Goal: Task Accomplishment & Management: Use online tool/utility

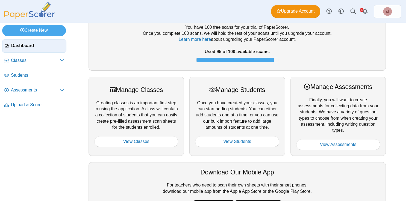
scroll to position [31, 0]
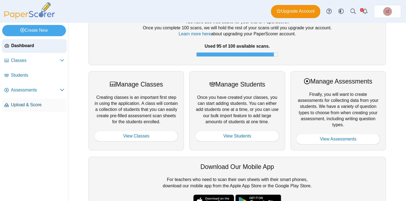
click at [26, 100] on link "Upload & Score" at bounding box center [34, 104] width 64 height 13
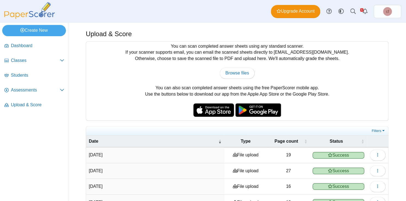
scroll to position [0, 0]
click at [230, 76] on link "Browse files" at bounding box center [237, 72] width 35 height 11
type input "**********"
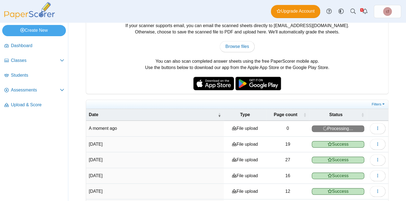
scroll to position [27, 0]
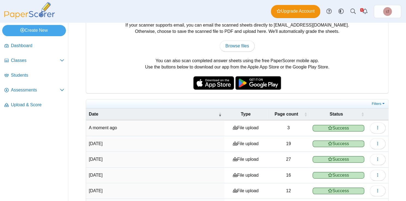
click at [387, 127] on td "View scanned pages" at bounding box center [377, 128] width 21 height 16
click at [381, 127] on button "button" at bounding box center [378, 127] width 16 height 11
click at [359, 140] on link "View scanned pages" at bounding box center [353, 139] width 66 height 8
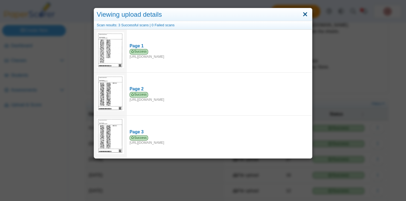
click at [304, 13] on link "Close" at bounding box center [305, 14] width 8 height 9
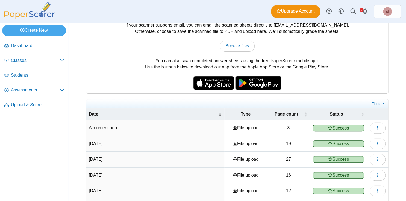
click at [109, 125] on time "A moment ago" at bounding box center [103, 127] width 28 height 5
click at [25, 59] on span "Classes" at bounding box center [35, 60] width 49 height 6
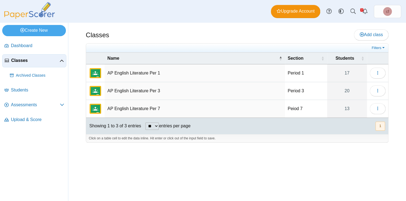
click at [128, 88] on td "AP English Literature Per 3" at bounding box center [195, 91] width 180 height 18
click at [378, 90] on icon "button" at bounding box center [378, 90] width 4 height 4
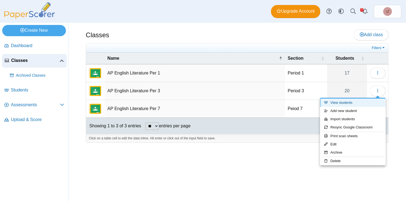
click at [343, 104] on link "View students" at bounding box center [353, 102] width 66 height 8
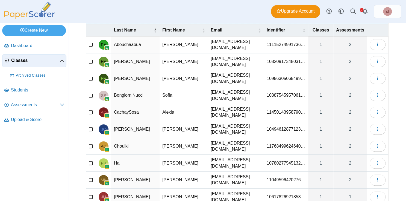
scroll to position [43, 0]
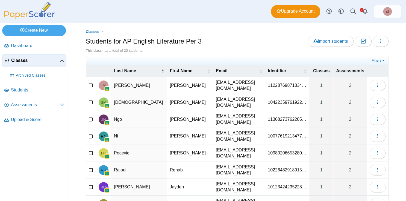
scroll to position [0, 0]
click at [22, 58] on span "Classes" at bounding box center [35, 60] width 48 height 6
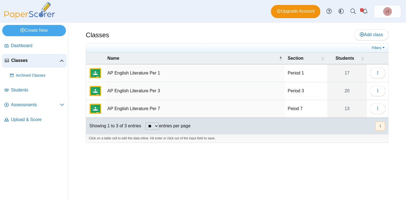
click at [138, 69] on td "AP English Literature Per 1" at bounding box center [195, 73] width 180 height 18
click at [380, 72] on icon "button" at bounding box center [378, 73] width 4 height 4
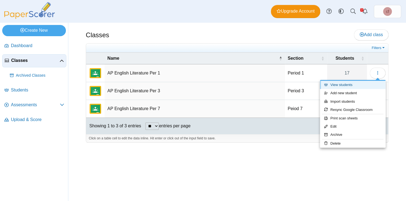
click at [346, 85] on link "View students" at bounding box center [353, 85] width 66 height 8
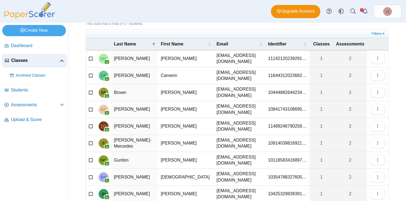
scroll to position [62, 0]
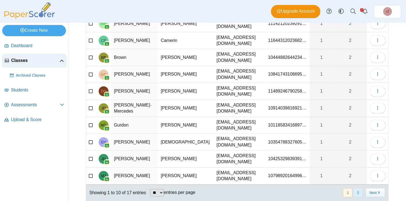
click at [360, 188] on button "2" at bounding box center [358, 192] width 10 height 9
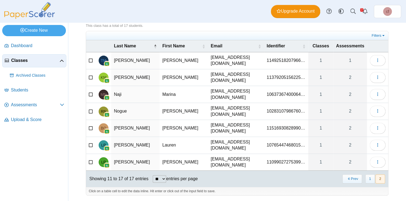
scroll to position [13, 0]
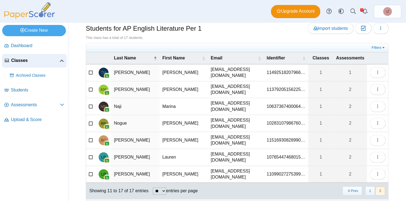
click at [40, 61] on span "Classes" at bounding box center [35, 60] width 48 height 6
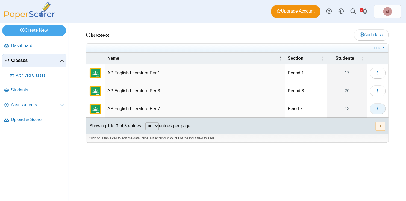
click at [375, 109] on button "button" at bounding box center [378, 108] width 16 height 11
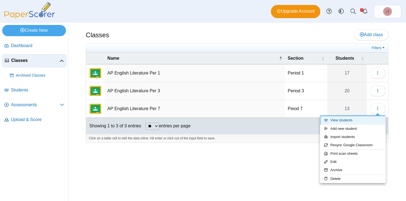
click at [336, 122] on link "View students" at bounding box center [353, 120] width 66 height 8
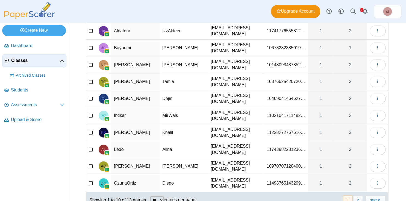
scroll to position [59, 0]
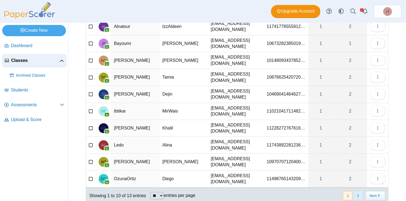
click at [357, 191] on button "2" at bounding box center [358, 195] width 10 height 9
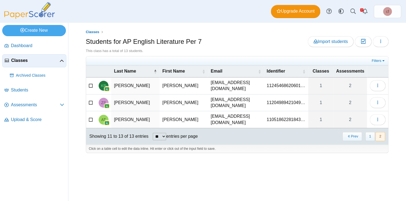
scroll to position [0, 0]
click at [378, 85] on use "button" at bounding box center [377, 86] width 1 height 4
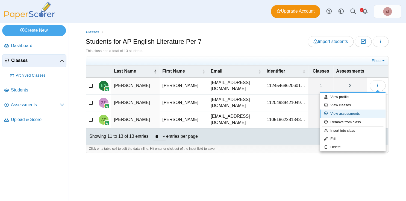
click at [356, 112] on link "View assessments" at bounding box center [353, 113] width 66 height 8
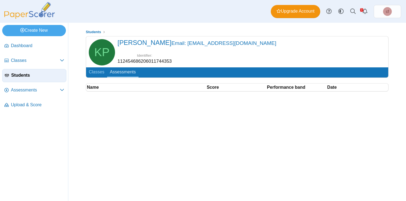
scroll to position [14, 0]
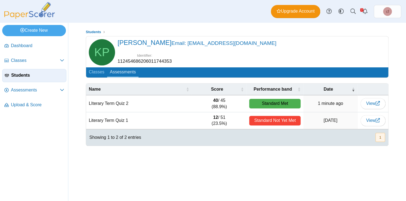
click at [210, 95] on td "40 / 45 (88.9%)" at bounding box center [219, 103] width 55 height 17
click at [373, 101] on span "View" at bounding box center [373, 103] width 14 height 5
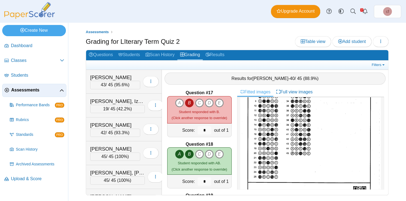
scroll to position [77, 0]
click at [221, 101] on icon "E" at bounding box center [219, 102] width 9 height 9
type input "*"
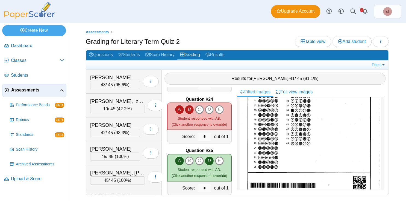
scroll to position [87, 0]
click at [211, 107] on icon "D" at bounding box center [209, 109] width 9 height 9
type input "*"
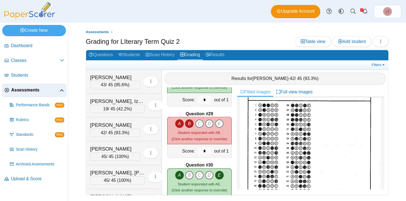
scroll to position [34, 0]
click at [200, 122] on icon "C" at bounding box center [199, 123] width 9 height 9
type input "*"
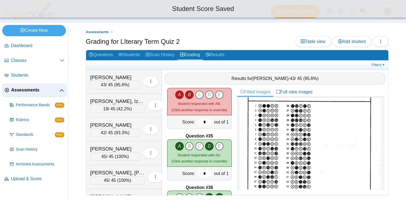
scroll to position [1705, 0]
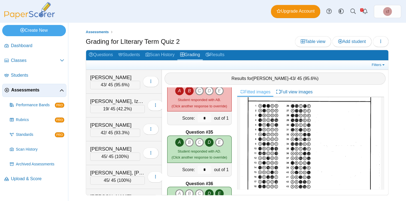
click at [199, 89] on icon "C" at bounding box center [199, 90] width 9 height 9
type input "*"
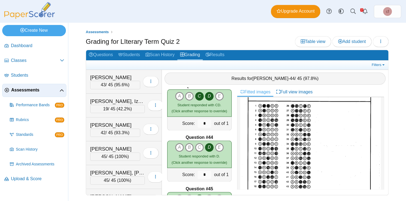
scroll to position [2208, 0]
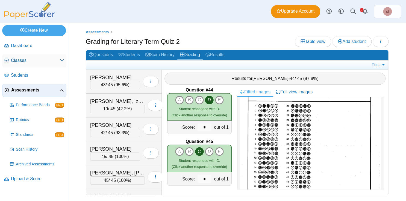
click at [31, 60] on span "Classes" at bounding box center [35, 60] width 49 height 6
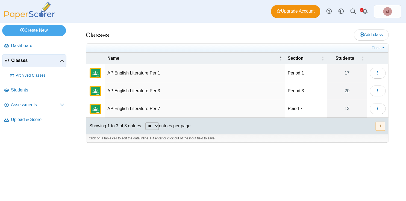
click at [142, 106] on td "AP English Literature Per 7" at bounding box center [195, 109] width 180 height 18
click at [383, 106] on button "button" at bounding box center [378, 108] width 16 height 11
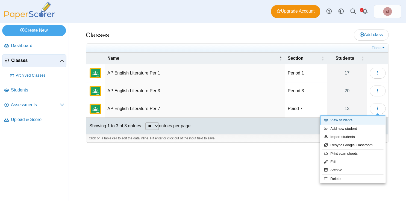
click at [346, 120] on link "View students" at bounding box center [353, 120] width 66 height 8
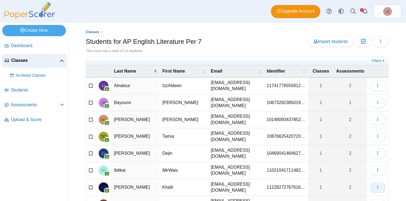
click at [384, 182] on button "button" at bounding box center [378, 187] width 16 height 11
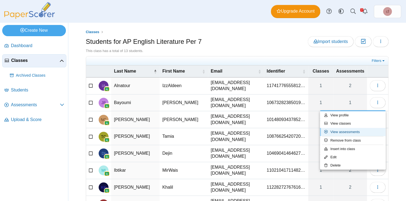
click at [347, 130] on link "View assessments" at bounding box center [353, 132] width 66 height 8
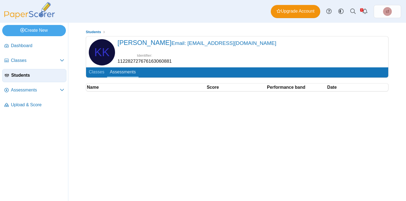
scroll to position [14, 0]
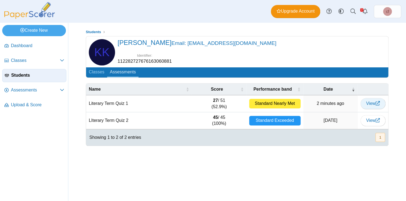
click at [373, 98] on link "View" at bounding box center [373, 103] width 25 height 11
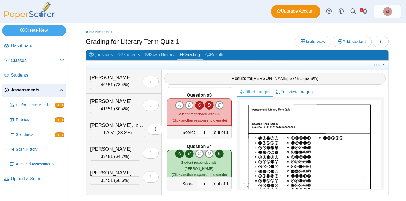
scroll to position [101, 0]
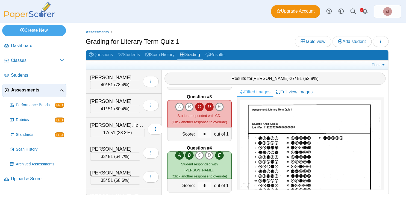
click at [221, 106] on icon "E" at bounding box center [219, 106] width 9 height 9
type input "*"
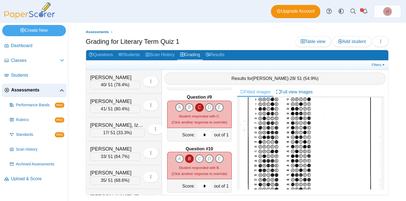
scroll to position [63, 0]
click at [180, 107] on icon "A" at bounding box center [179, 107] width 9 height 9
click at [175, 107] on icon "A" at bounding box center [179, 107] width 9 height 9
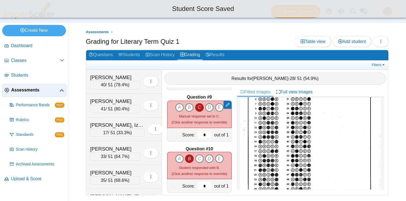
click at [209, 107] on icon "D" at bounding box center [209, 107] width 9 height 9
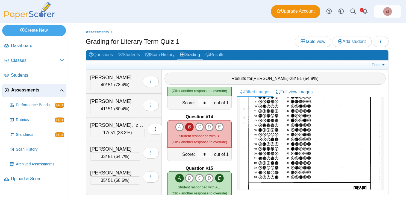
scroll to position [656, 0]
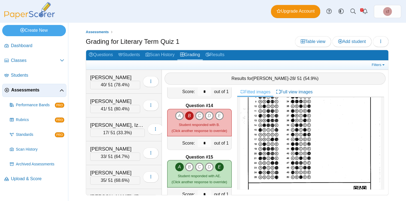
click at [201, 114] on icon "C" at bounding box center [199, 115] width 9 height 9
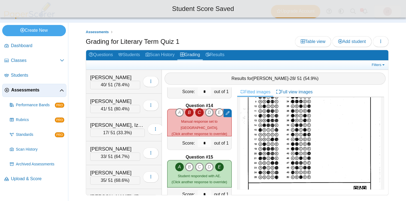
click at [208, 115] on icon "D" at bounding box center [209, 112] width 9 height 9
type input "*"
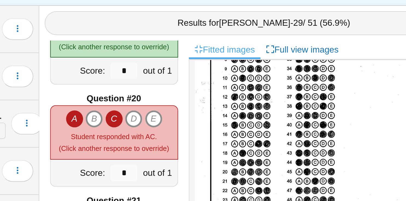
scroll to position [953, 0]
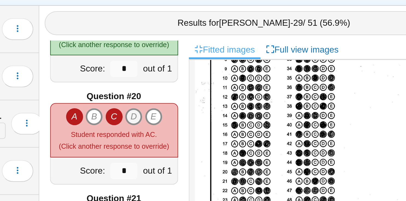
click at [210, 124] on icon "D" at bounding box center [209, 125] width 9 height 9
type input "*"
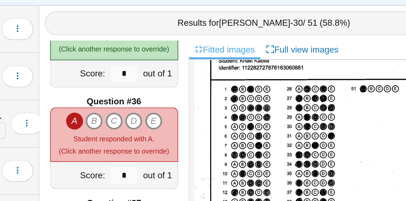
scroll to position [1771, 0]
click at [211, 127] on icon "D" at bounding box center [209, 127] width 9 height 9
click at [208, 126] on icon "D" at bounding box center [209, 127] width 9 height 9
click at [218, 126] on icon "E" at bounding box center [219, 127] width 9 height 9
type input "*"
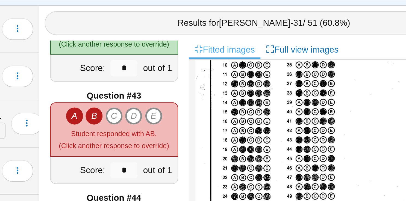
scroll to position [2132, 0]
click at [220, 123] on icon "E" at bounding box center [219, 125] width 9 height 9
type input "*"
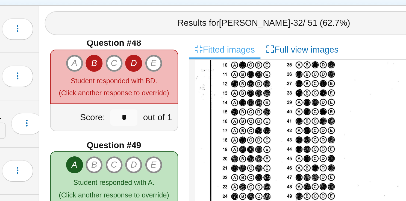
scroll to position [2411, 0]
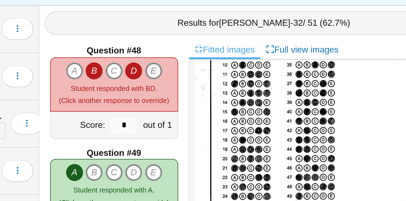
click at [221, 103] on icon "E" at bounding box center [219, 102] width 9 height 9
type input "*"
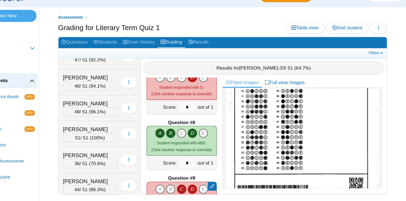
scroll to position [779, 0]
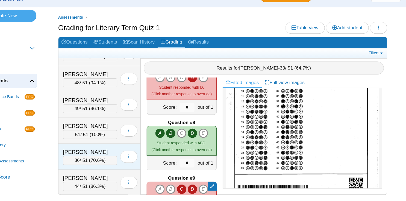
click at [116, 152] on div "[PERSON_NAME]" at bounding box center [115, 155] width 50 height 7
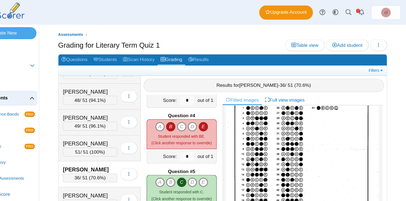
scroll to position [41, 0]
click at [178, 116] on icon "A" at bounding box center [179, 116] width 9 height 9
type input "*"
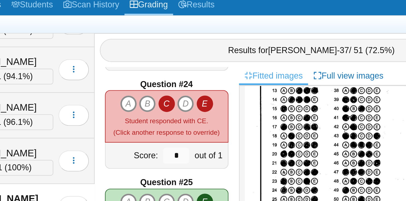
scroll to position [1170, 0]
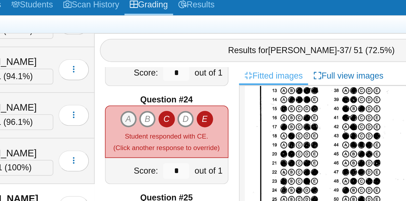
click at [180, 114] on icon "A" at bounding box center [179, 114] width 9 height 9
type input "*"
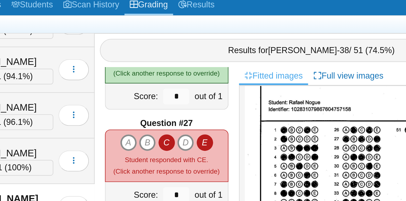
scroll to position [34, 0]
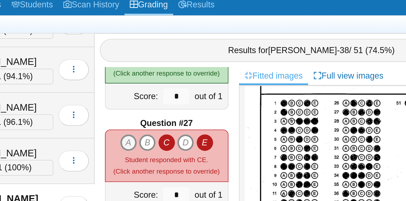
click at [180, 126] on icon "A" at bounding box center [179, 126] width 9 height 9
type input "*"
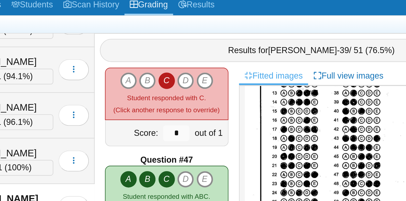
scroll to position [2303, 0]
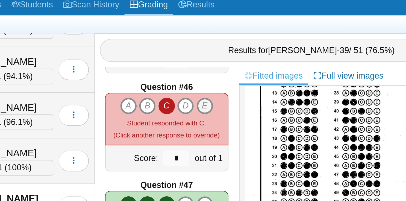
click at [220, 106] on icon "E" at bounding box center [219, 107] width 9 height 9
type input "*"
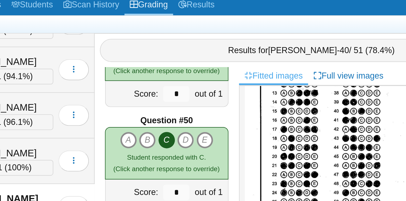
scroll to position [2516, 0]
